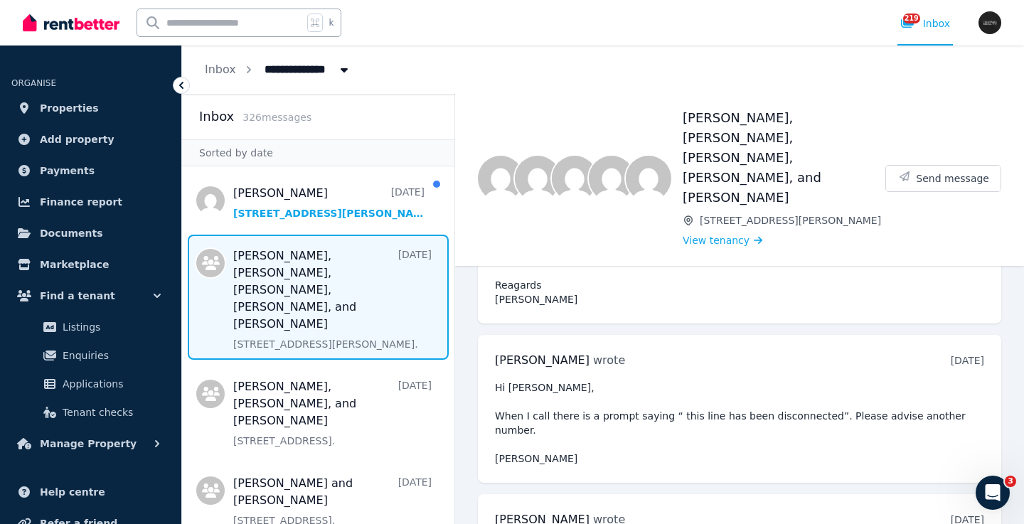
scroll to position [1517, 0]
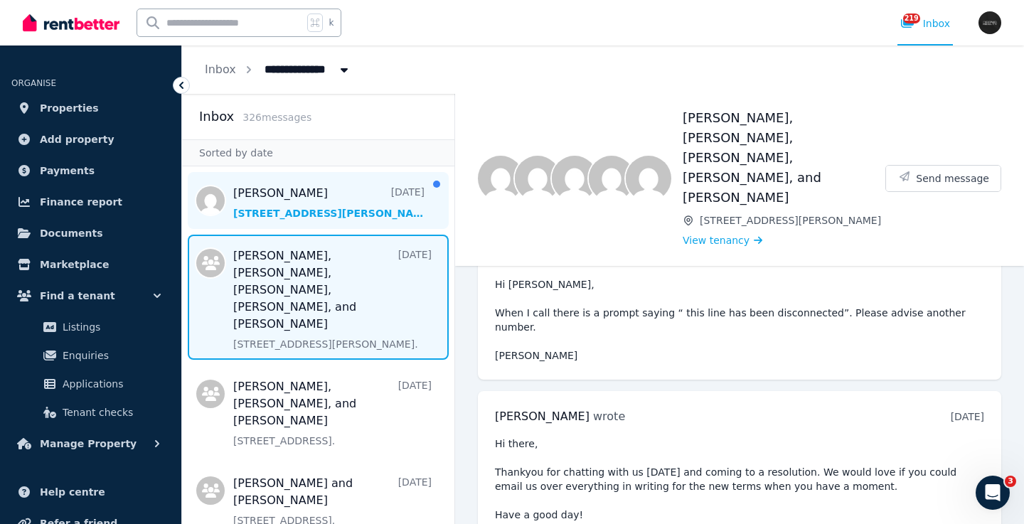
click at [325, 200] on span "Message list" at bounding box center [318, 200] width 272 height 57
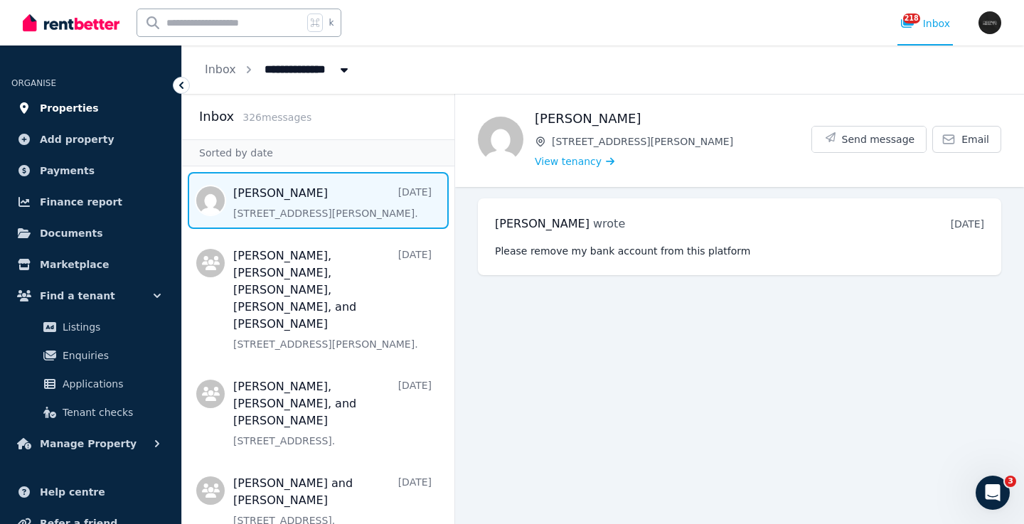
click at [85, 104] on span "Properties" at bounding box center [69, 108] width 59 height 17
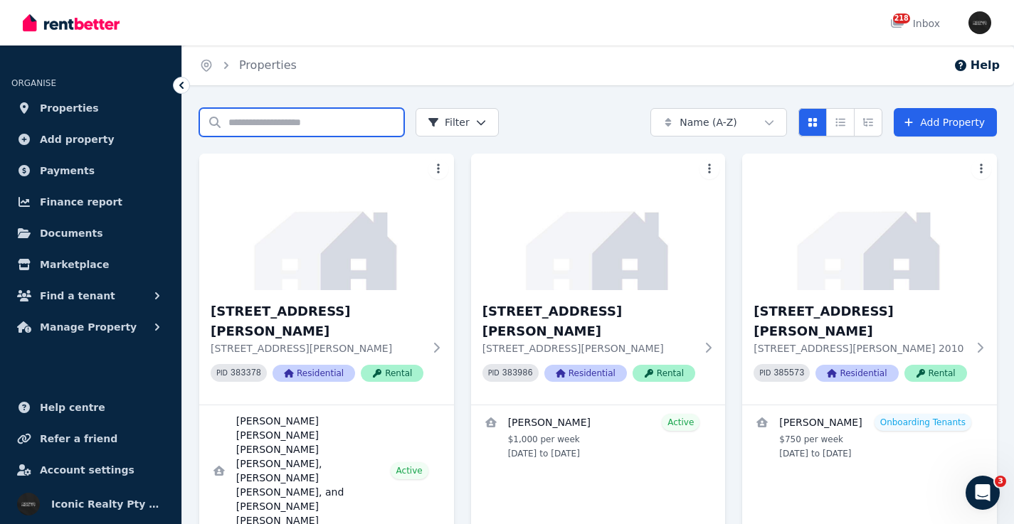
click at [280, 112] on input "Search properties" at bounding box center [301, 122] width 205 height 28
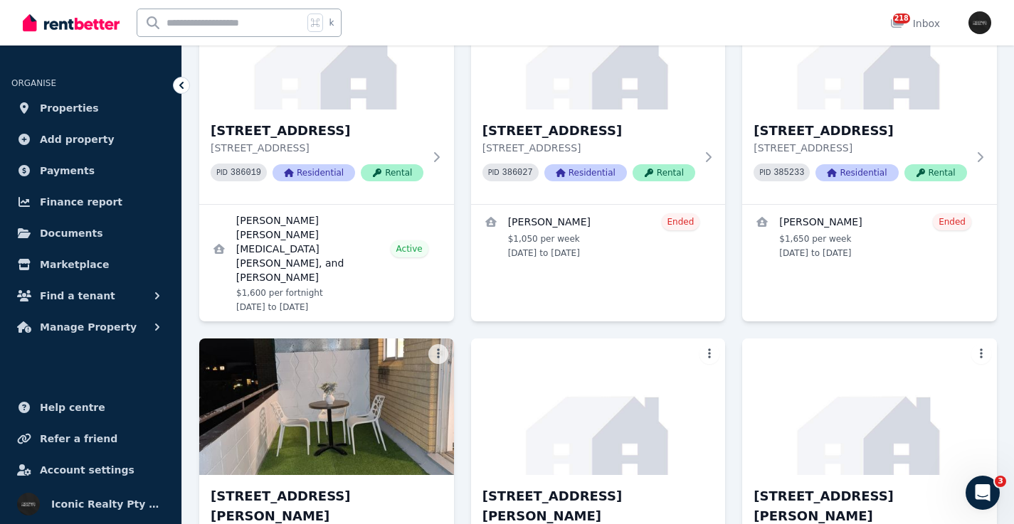
scroll to position [5080, 0]
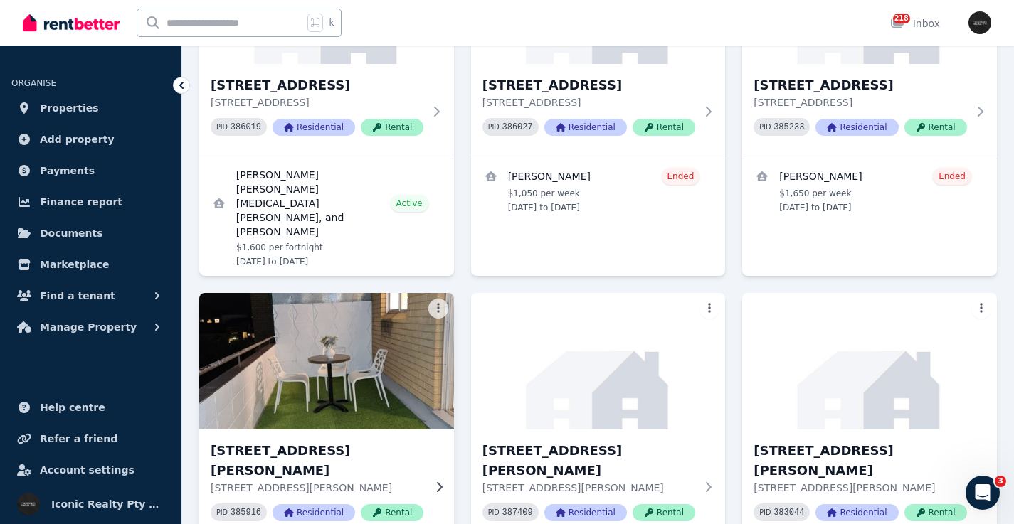
type input "***"
click at [325, 290] on img at bounding box center [326, 362] width 267 height 144
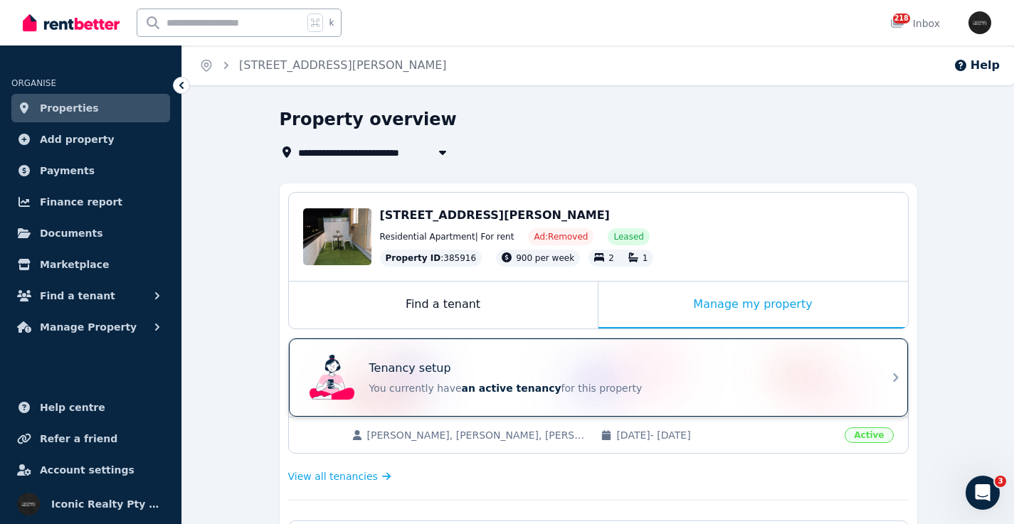
click at [644, 361] on div "Tenancy setup" at bounding box center [618, 368] width 498 height 17
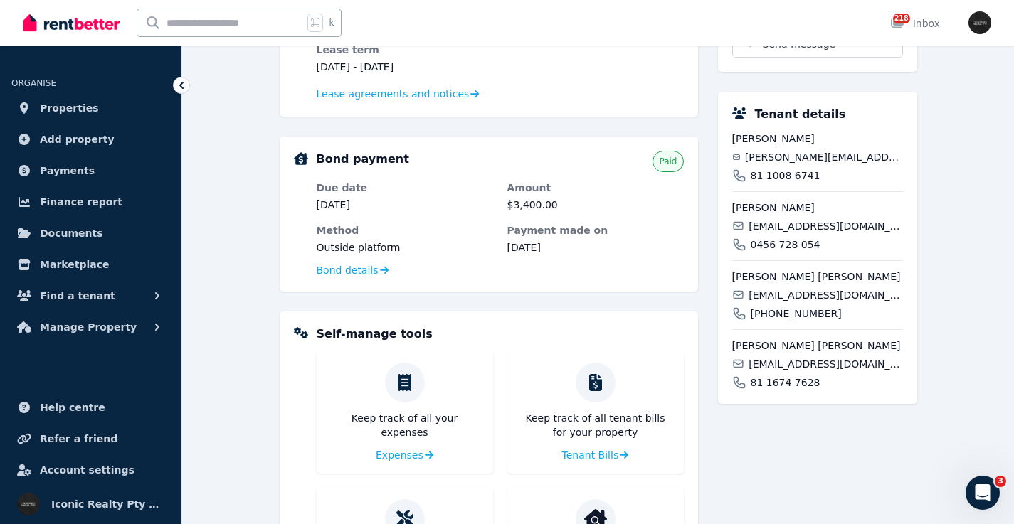
scroll to position [536, 0]
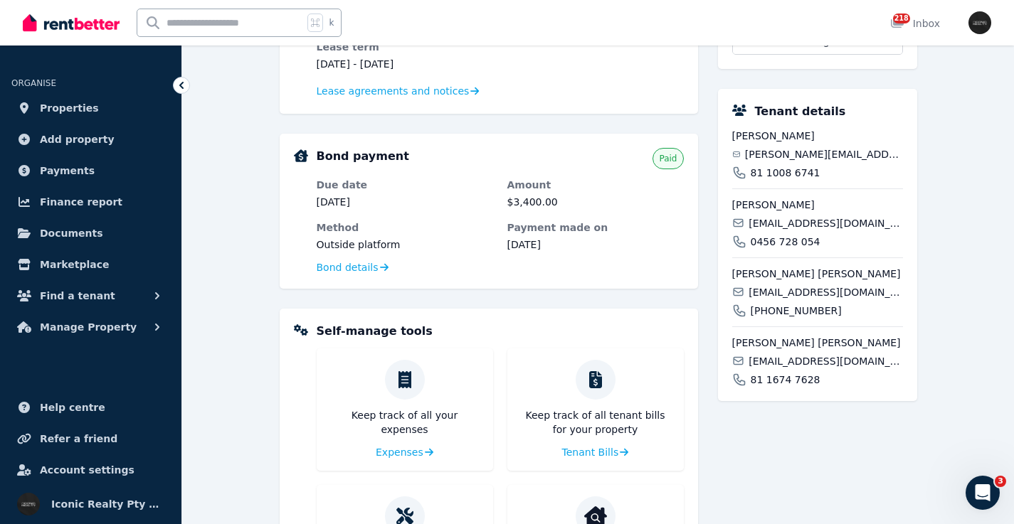
drag, startPoint x: 829, startPoint y: 206, endPoint x: 719, endPoint y: 206, distance: 110.3
click at [719, 206] on div "Tenant details [PERSON_NAME] Acuña [EMAIL_ADDRESS][DOMAIN_NAME] 81 1008 6741 [P…" at bounding box center [817, 245] width 199 height 312
drag, startPoint x: 852, startPoint y: 276, endPoint x: 715, endPoint y: 257, distance: 137.9
click at [710, 277] on div "Rent Amount per fortnight $1,700.00 Next payment due [DATE] Method Through Rent…" at bounding box center [598, 227] width 637 height 817
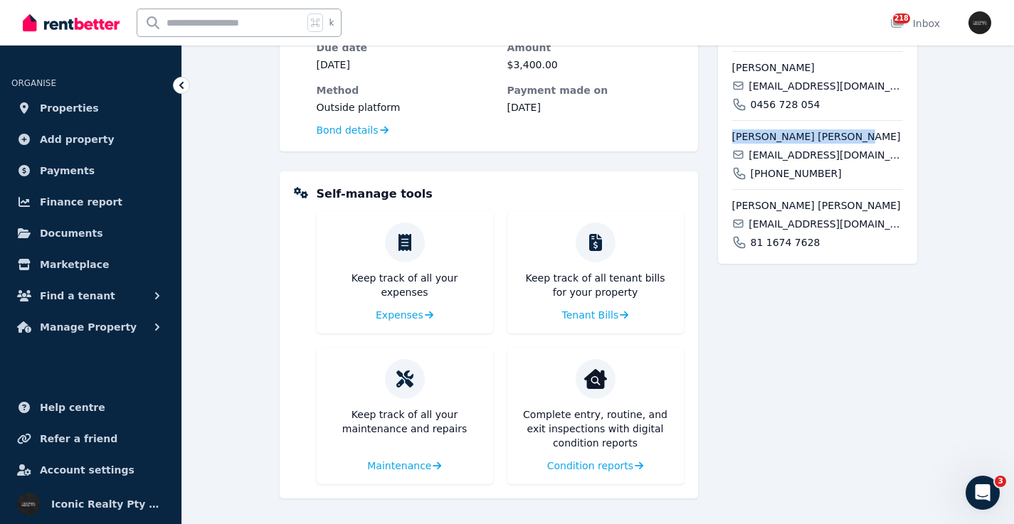
copy span "[PERSON_NAME]"
click at [852, 150] on div "[PERSON_NAME] Acuña [EMAIL_ADDRESS][DOMAIN_NAME] 81 1008 6741 [PERSON_NAME] [PE…" at bounding box center [817, 120] width 171 height 258
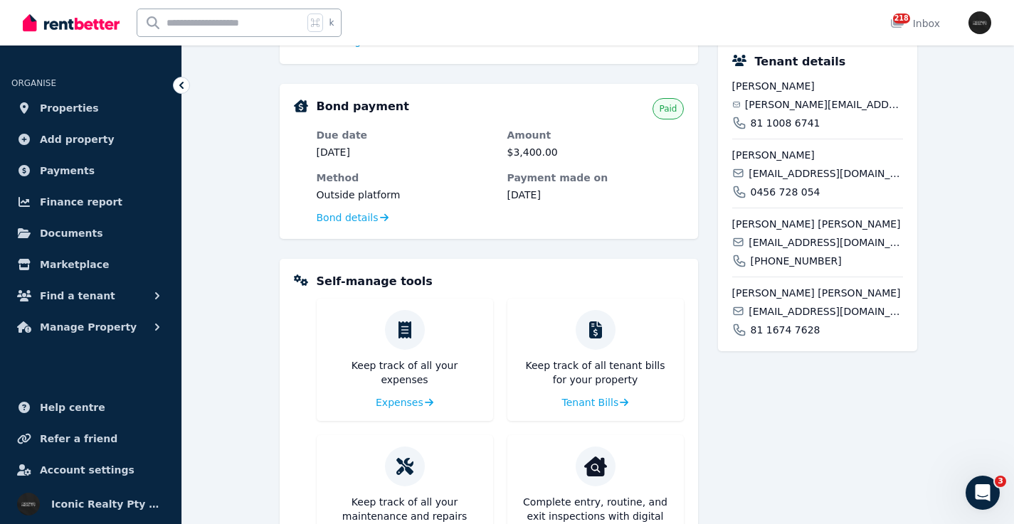
scroll to position [589, 0]
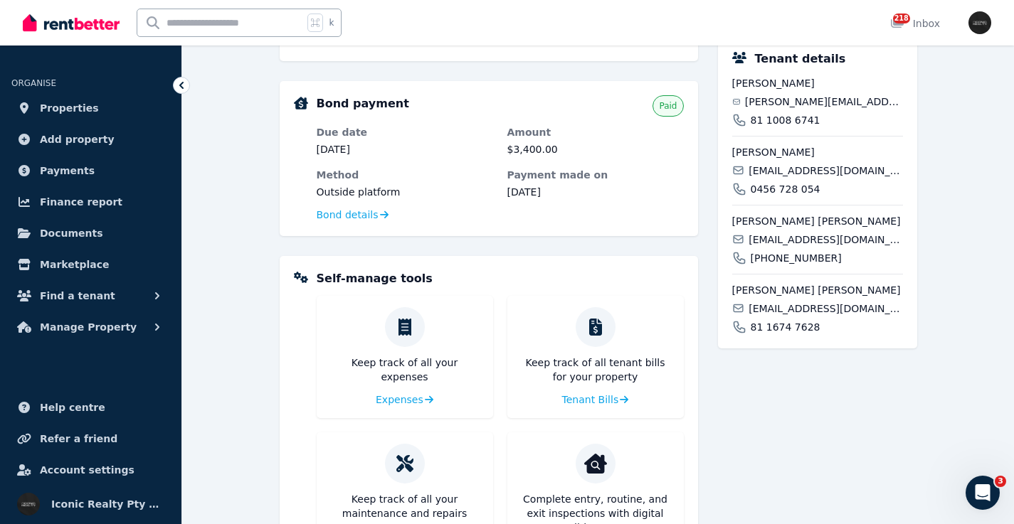
click at [788, 240] on span "[EMAIL_ADDRESS][DOMAIN_NAME]" at bounding box center [825, 240] width 154 height 14
click at [799, 171] on span "[EMAIL_ADDRESS][DOMAIN_NAME]" at bounding box center [825, 171] width 154 height 14
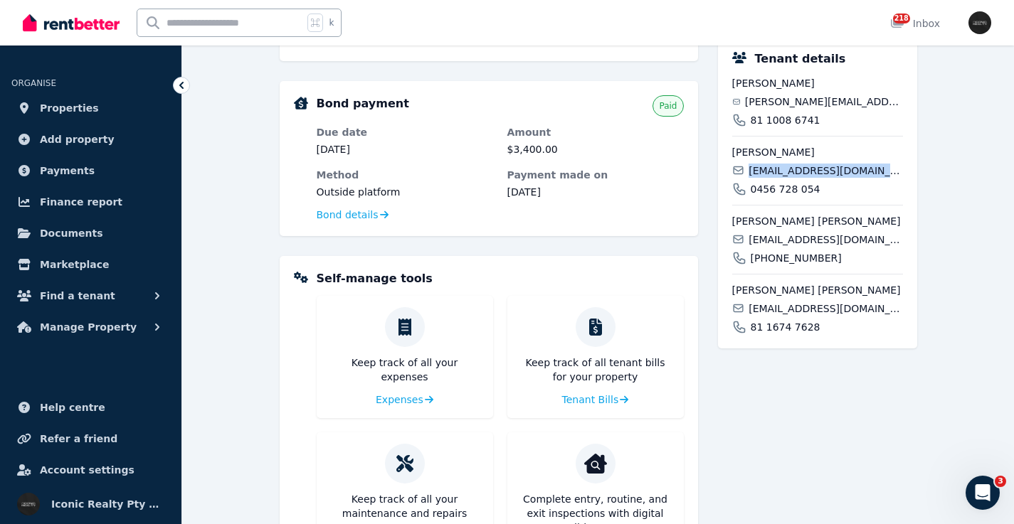
click at [799, 171] on span "[EMAIL_ADDRESS][DOMAIN_NAME]" at bounding box center [825, 171] width 154 height 14
copy div "[EMAIL_ADDRESS][DOMAIN_NAME]"
click at [791, 238] on span "[EMAIL_ADDRESS][DOMAIN_NAME]" at bounding box center [825, 240] width 154 height 14
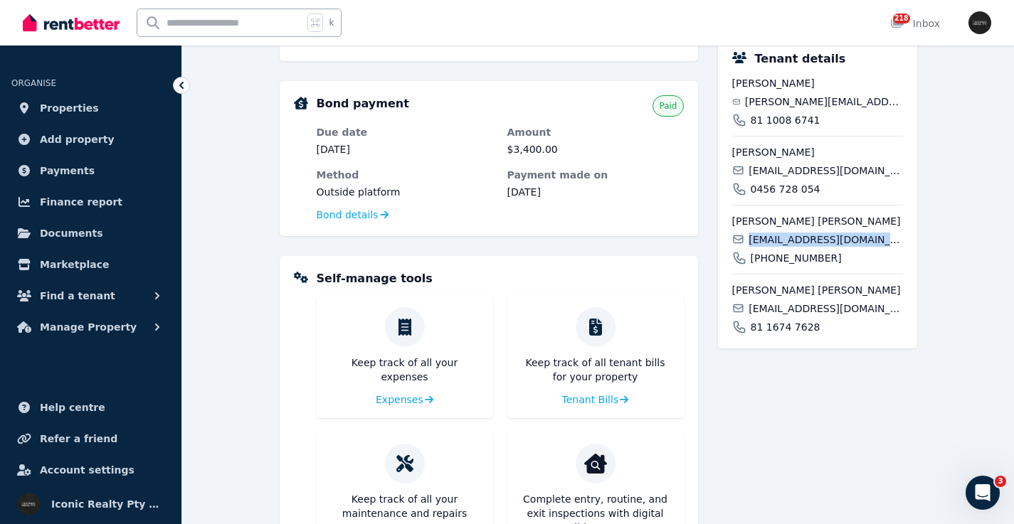
copy div "[EMAIL_ADDRESS][DOMAIN_NAME]"
drag, startPoint x: 864, startPoint y: 305, endPoint x: 749, endPoint y: 312, distance: 114.7
click at [749, 312] on div "[EMAIL_ADDRESS][DOMAIN_NAME]" at bounding box center [817, 309] width 171 height 14
copy span "[EMAIL_ADDRESS][DOMAIN_NAME]"
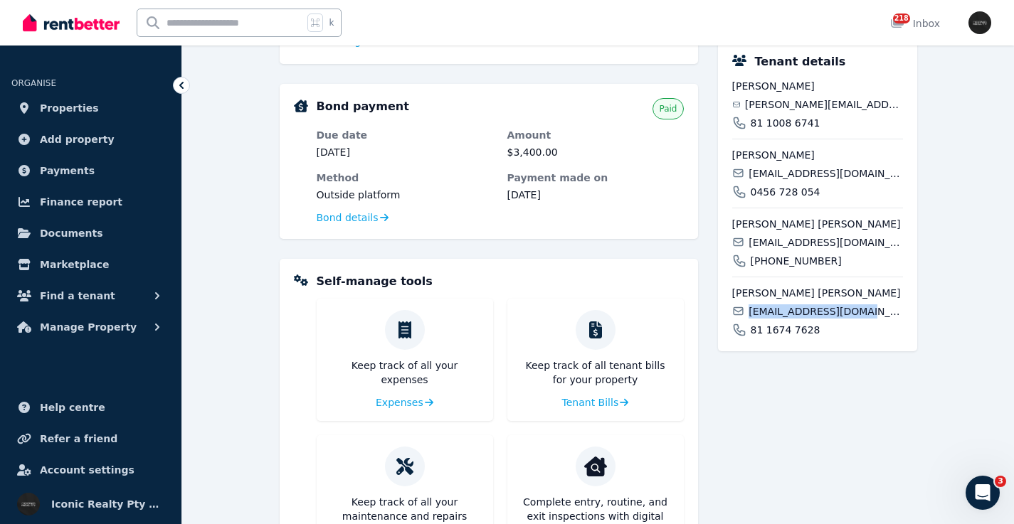
click at [230, 19] on input "text" at bounding box center [220, 22] width 166 height 27
type input "*****"
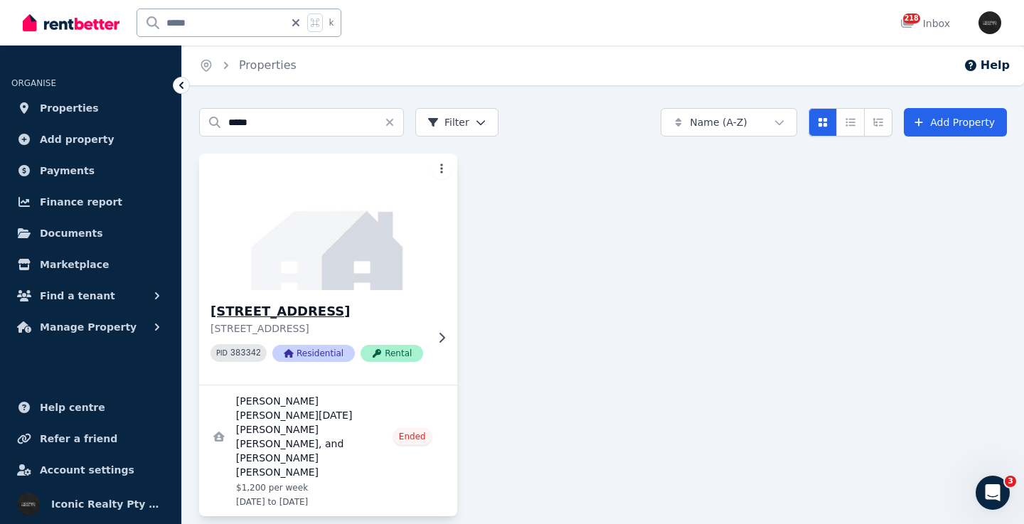
click at [307, 304] on h3 "[STREET_ADDRESS]" at bounding box center [319, 312] width 216 height 20
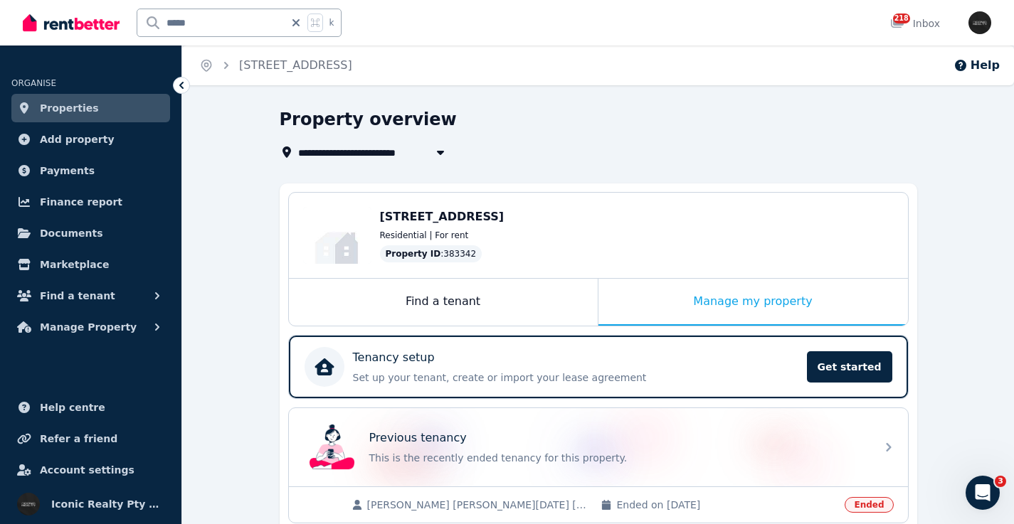
drag, startPoint x: 392, startPoint y: 215, endPoint x: 569, endPoint y: 218, distance: 177.2
click at [569, 218] on div "Edit [STREET_ADDRESS] Residential | For rent Property ID : 383342" at bounding box center [598, 235] width 619 height 85
click at [586, 221] on div "[STREET_ADDRESS]" at bounding box center [637, 216] width 514 height 17
drag, startPoint x: 379, startPoint y: 216, endPoint x: 509, endPoint y: 220, distance: 130.3
click at [504, 219] on span "[STREET_ADDRESS]" at bounding box center [442, 217] width 124 height 14
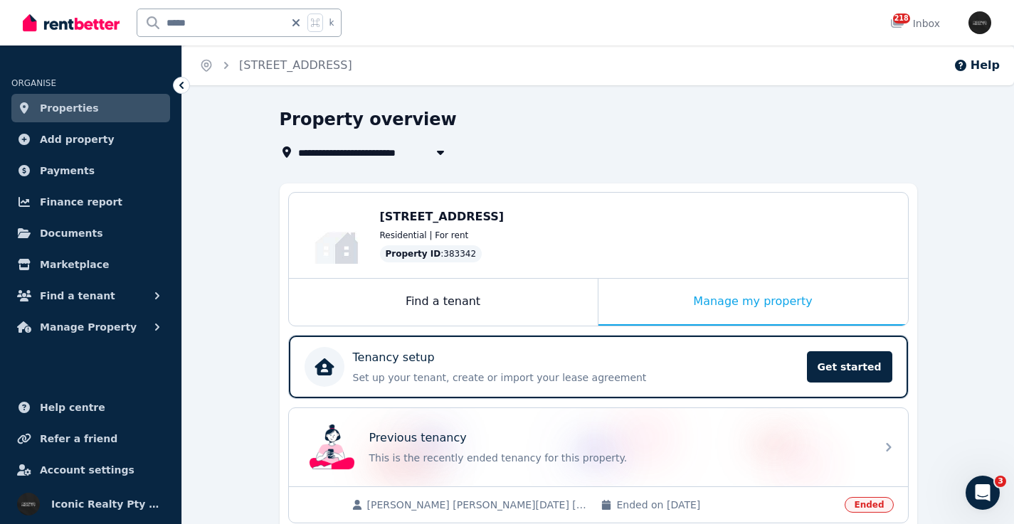
copy span "[STREET_ADDRESS]"
click at [647, 235] on div "Residential | For rent" at bounding box center [637, 235] width 514 height 11
drag, startPoint x: 380, startPoint y: 217, endPoint x: 505, endPoint y: 208, distance: 125.5
click at [505, 223] on div "[STREET_ADDRESS]" at bounding box center [637, 216] width 514 height 17
copy span "[STREET_ADDRESS]"
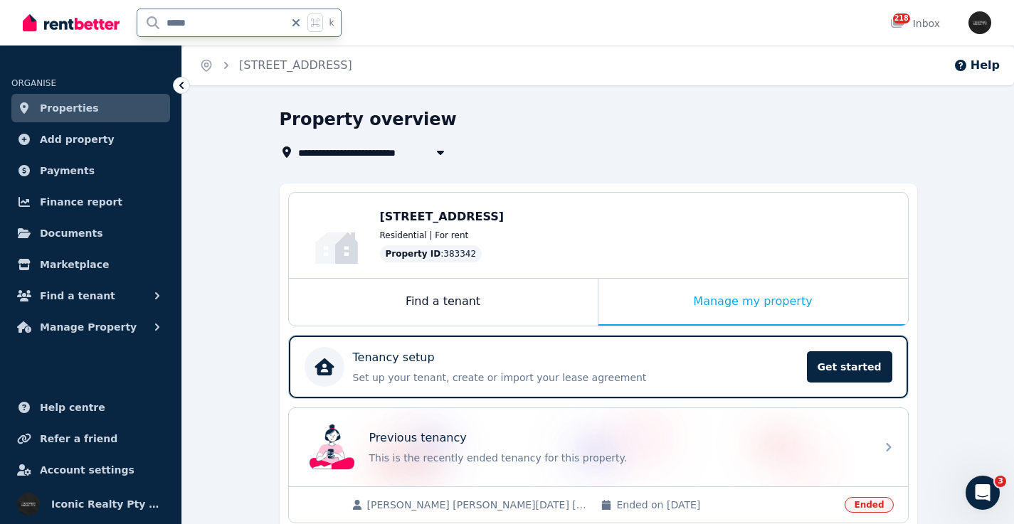
drag, startPoint x: 210, startPoint y: 25, endPoint x: 139, endPoint y: 25, distance: 70.4
click at [139, 25] on input "*****" at bounding box center [210, 22] width 147 height 27
type input "*****"
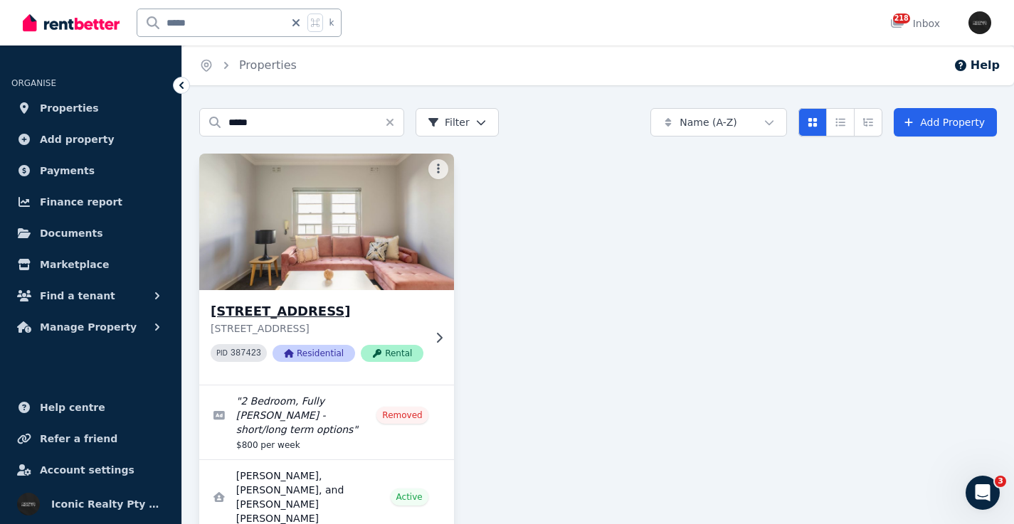
click at [332, 244] on img at bounding box center [326, 222] width 267 height 144
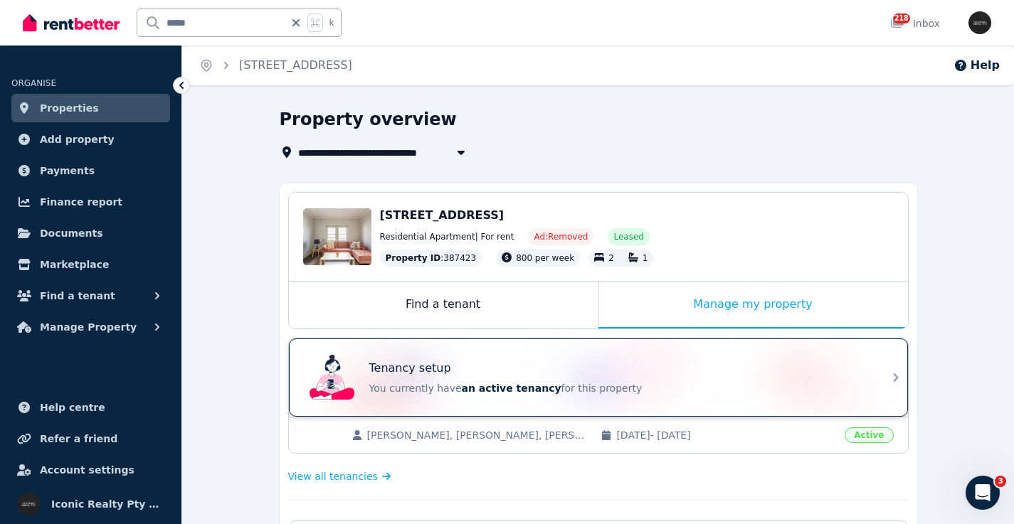
click at [707, 365] on div "Tenancy setup" at bounding box center [618, 368] width 498 height 17
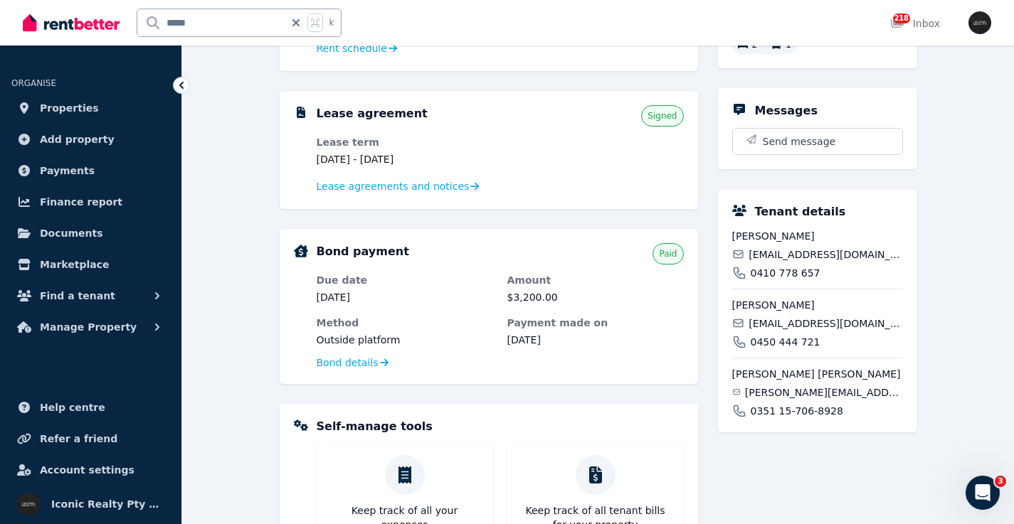
scroll to position [290, 0]
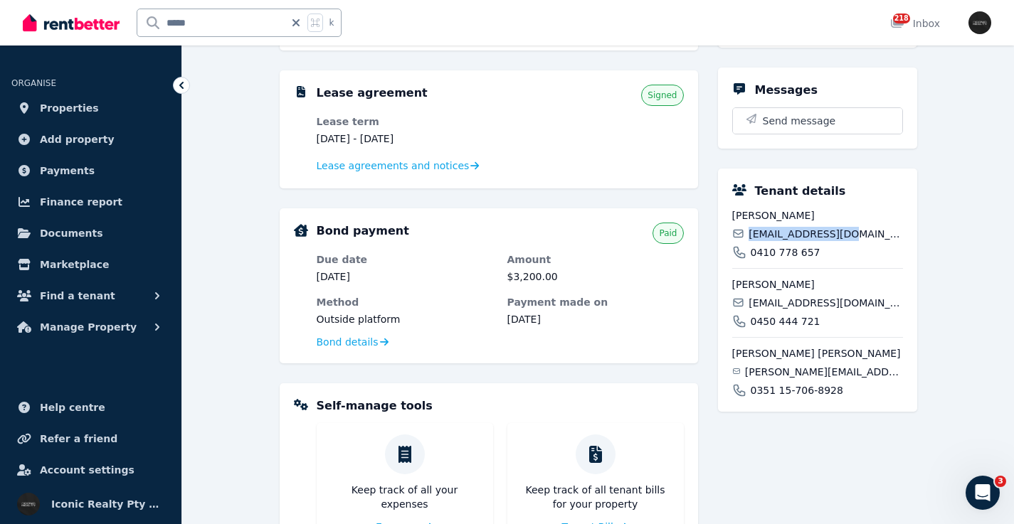
drag, startPoint x: 847, startPoint y: 253, endPoint x: 751, endPoint y: 254, distance: 95.3
click at [751, 241] on div "[EMAIL_ADDRESS][DOMAIN_NAME]" at bounding box center [817, 234] width 171 height 14
drag, startPoint x: 801, startPoint y: 271, endPoint x: 749, endPoint y: 251, distance: 55.6
click at [744, 260] on div "0410 778 657" at bounding box center [817, 252] width 171 height 14
copy span "0410 778 657"
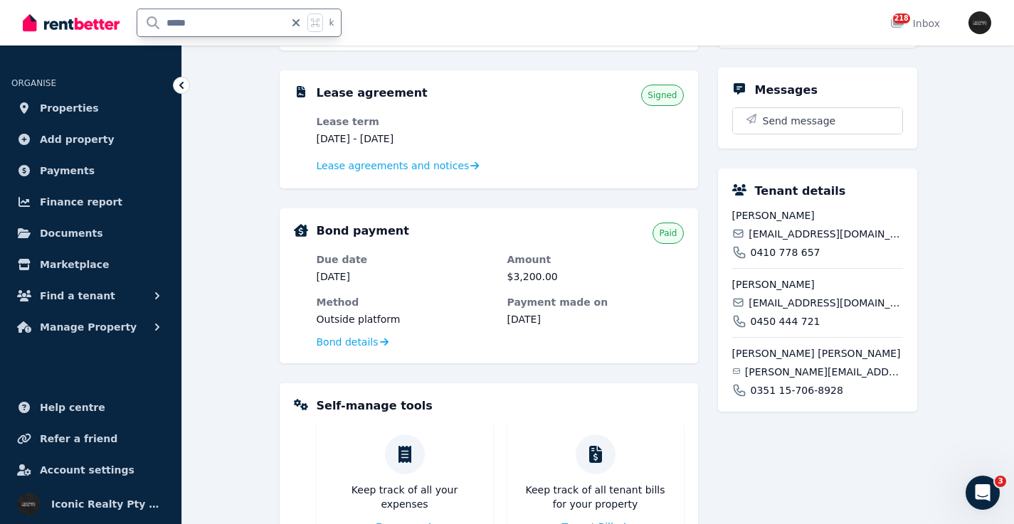
drag, startPoint x: 225, startPoint y: 16, endPoint x: 129, endPoint y: 22, distance: 96.2
click at [122, 22] on div "***** k" at bounding box center [186, 23] width 326 height 46
type input "**"
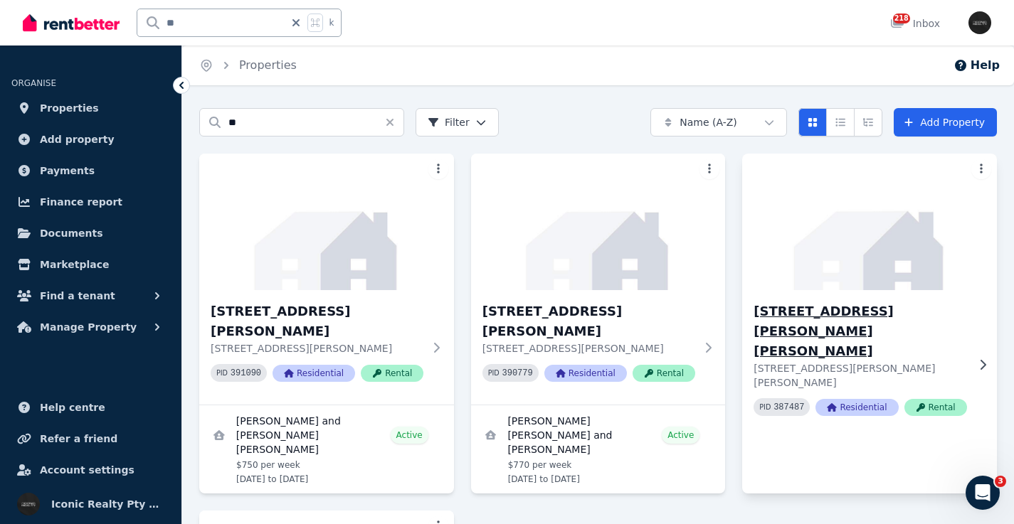
click at [883, 268] on img at bounding box center [869, 222] width 267 height 144
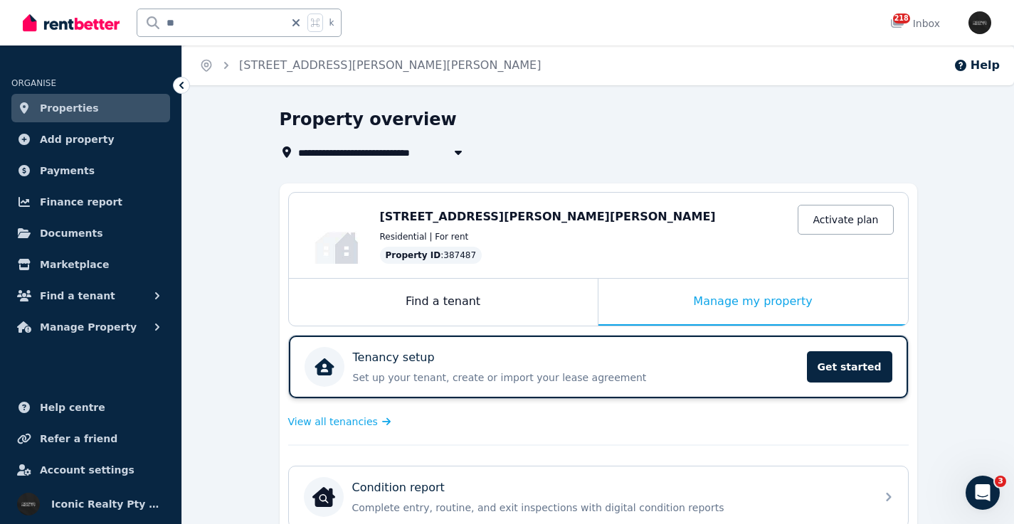
click at [572, 352] on div "Tenancy setup" at bounding box center [575, 357] width 445 height 17
click at [197, 19] on input "**" at bounding box center [210, 22] width 147 height 27
type input "***"
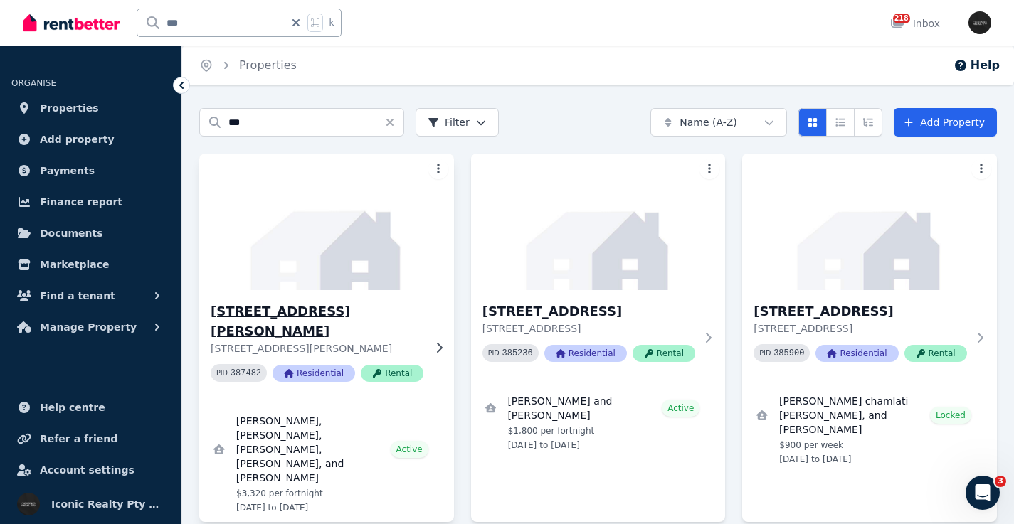
click at [375, 238] on img at bounding box center [326, 222] width 267 height 144
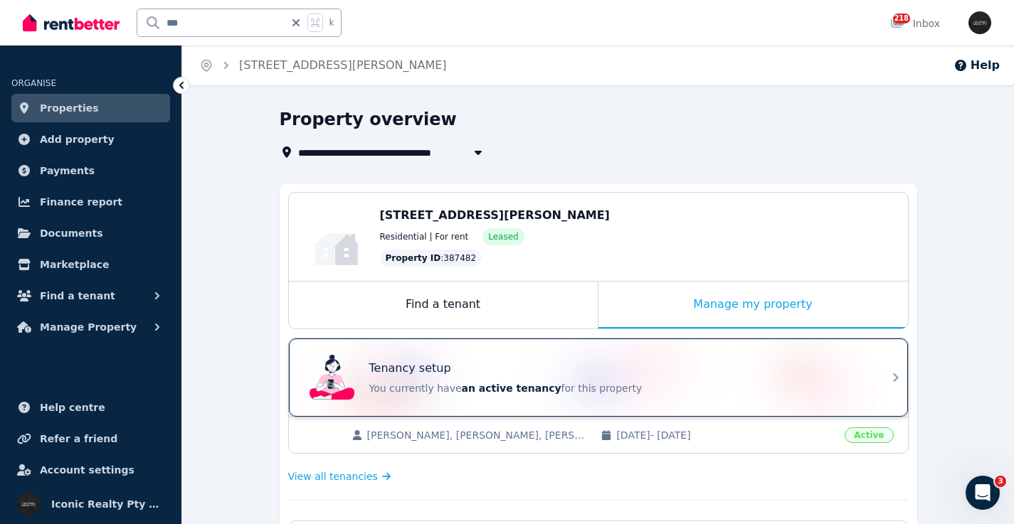
click at [560, 361] on div "Tenancy setup" at bounding box center [618, 368] width 498 height 17
